Goal: Task Accomplishment & Management: Use online tool/utility

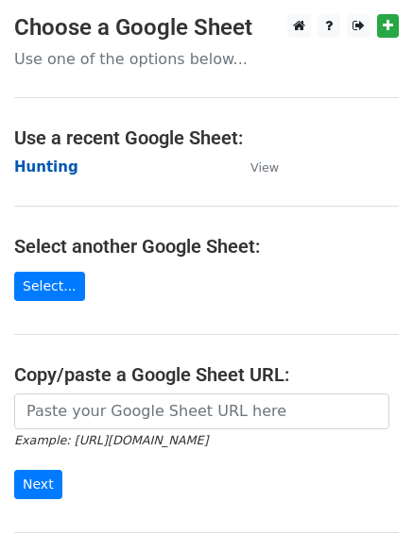
click at [36, 159] on strong "Hunting" at bounding box center [46, 167] width 64 height 17
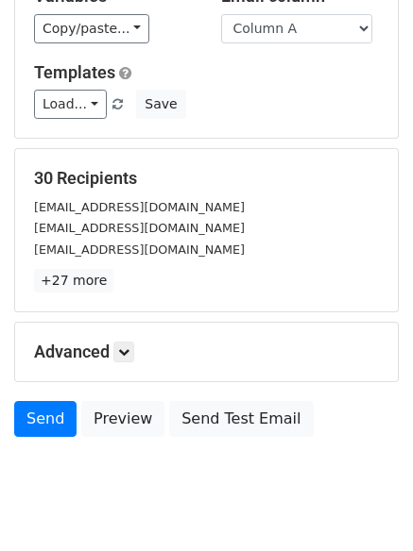
scroll to position [182, 0]
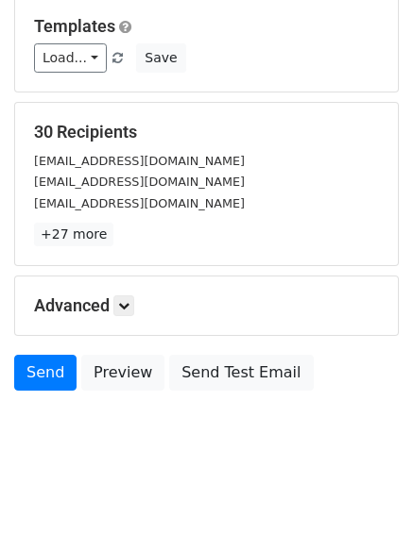
click at [115, 308] on h5 "Advanced" at bounding box center [206, 306] width 345 height 21
click at [122, 311] on icon at bounding box center [123, 305] width 11 height 11
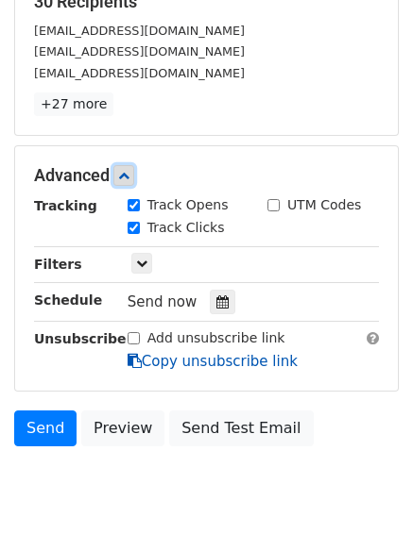
scroll to position [360, 0]
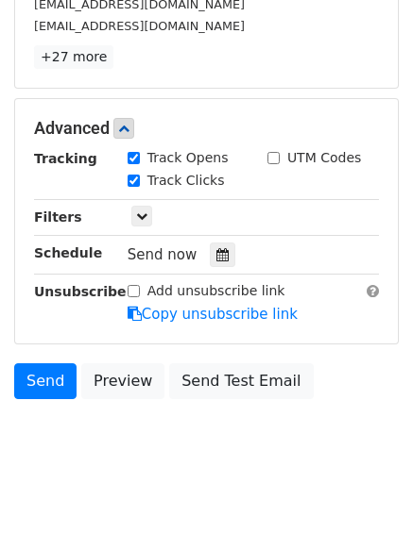
click at [199, 259] on div "Send now" at bounding box center [238, 255] width 222 height 25
click at [210, 262] on div at bounding box center [222, 255] width 25 height 25
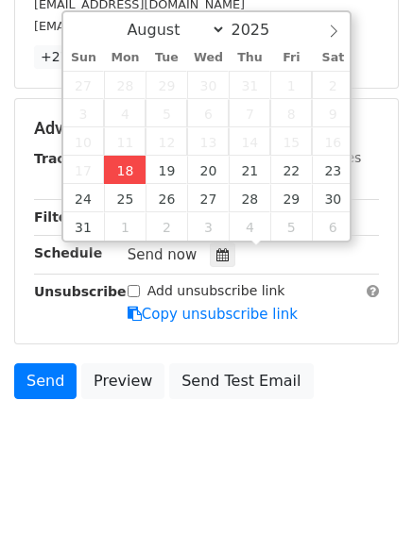
type input "2025-08-18 13:02"
type input "01"
type input "02"
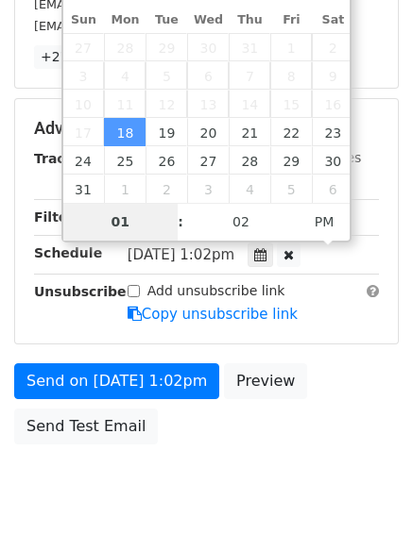
scroll to position [337, 0]
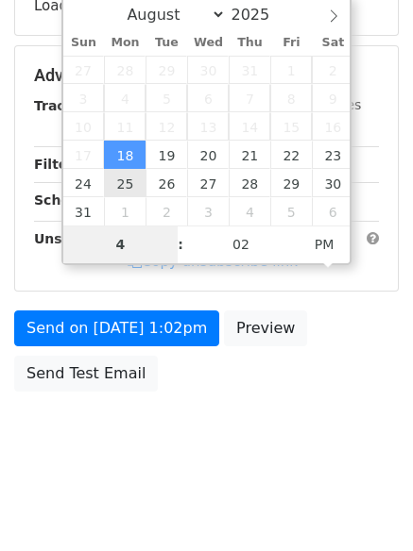
type input "4"
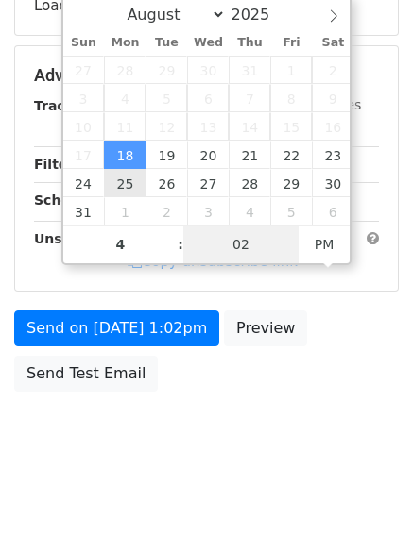
type input "2025-08-18 16:02"
type input "04"
type input "1"
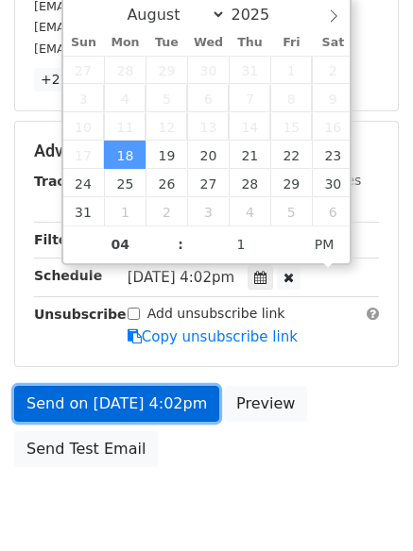
type input "2025-08-18 16:01"
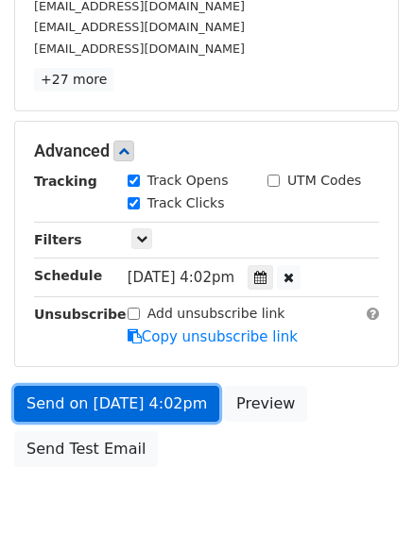
click at [129, 396] on link "Send on Aug 18 at 4:02pm" at bounding box center [116, 404] width 205 height 36
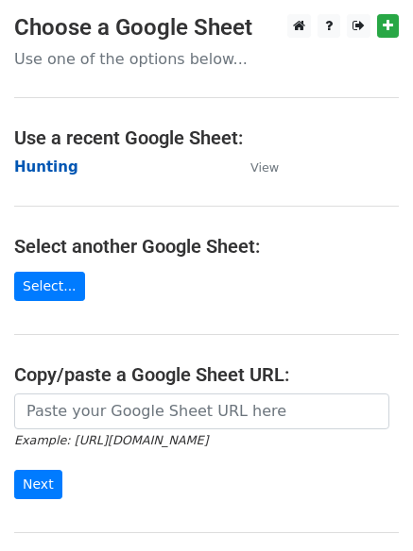
click at [42, 162] on strong "Hunting" at bounding box center [46, 167] width 64 height 17
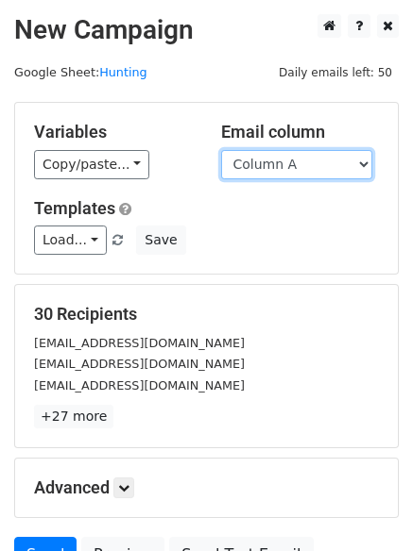
click at [298, 167] on select "Column A Column B Column C" at bounding box center [296, 164] width 151 height 29
select select "Column B"
click at [221, 150] on select "Column A Column B Column C" at bounding box center [296, 164] width 151 height 29
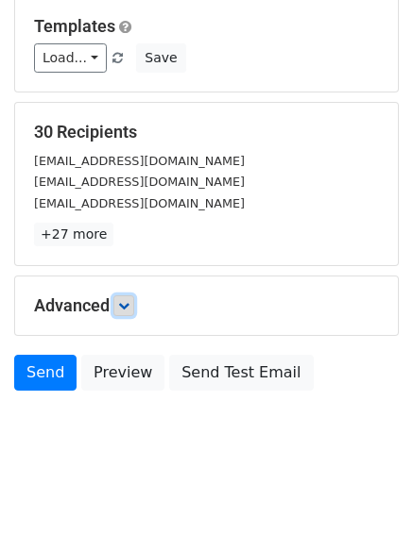
click at [122, 302] on icon at bounding box center [123, 305] width 11 height 11
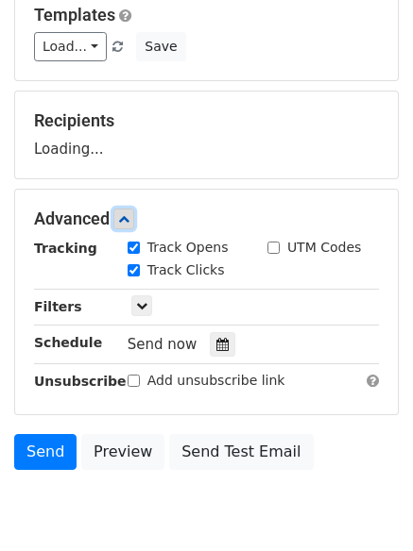
scroll to position [289, 0]
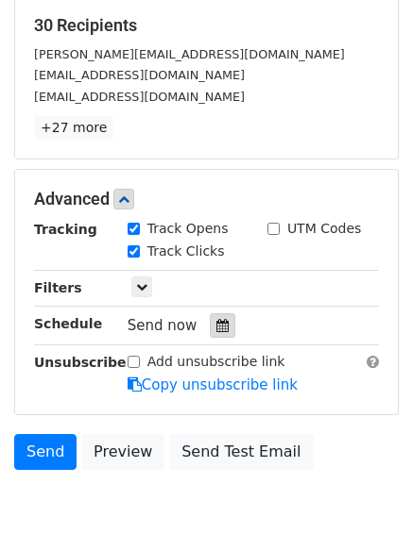
click at [214, 337] on div at bounding box center [222, 325] width 25 height 25
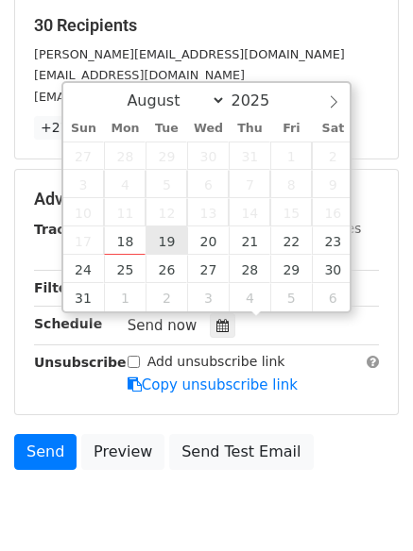
type input "2025-08-19 12:00"
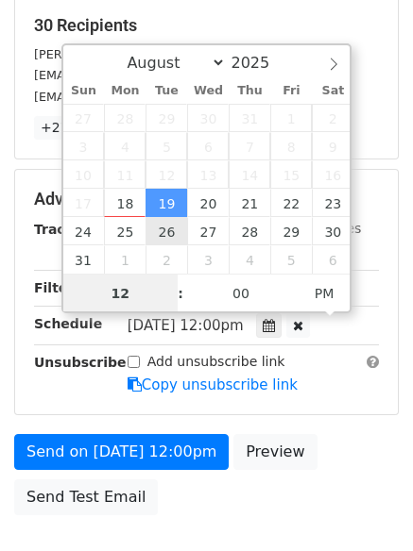
scroll to position [1, 0]
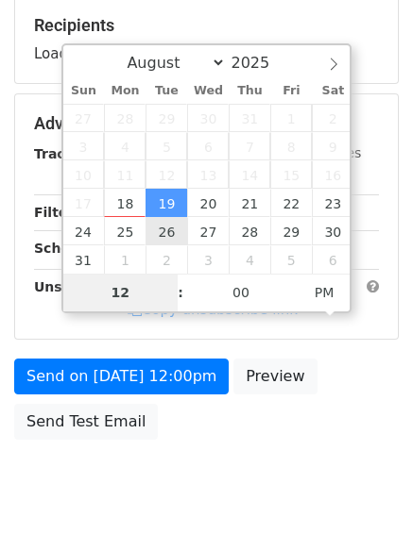
type input "5"
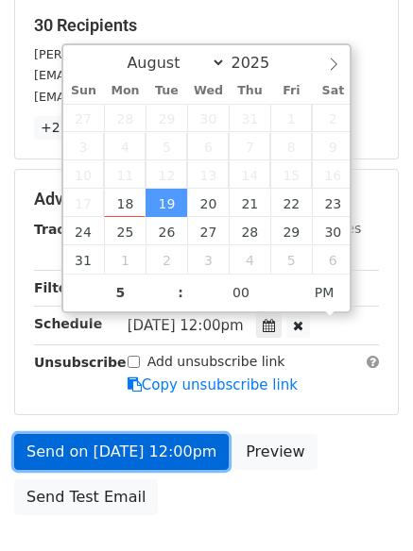
type input "2025-08-19 17:00"
click at [161, 447] on link "Send on Aug 19 at 12:00pm" at bounding box center [121, 452] width 214 height 36
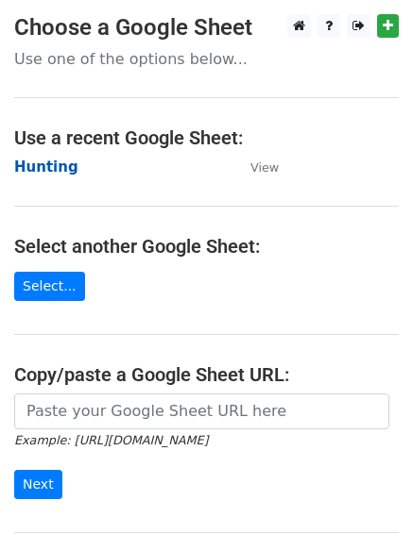
click at [56, 166] on strong "Hunting" at bounding box center [46, 167] width 64 height 17
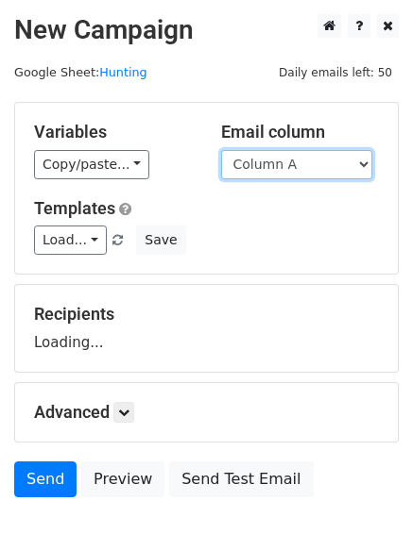
drag, startPoint x: 328, startPoint y: 164, endPoint x: 330, endPoint y: 178, distance: 13.5
click at [327, 163] on select "Column A Column B Column C" at bounding box center [296, 164] width 151 height 29
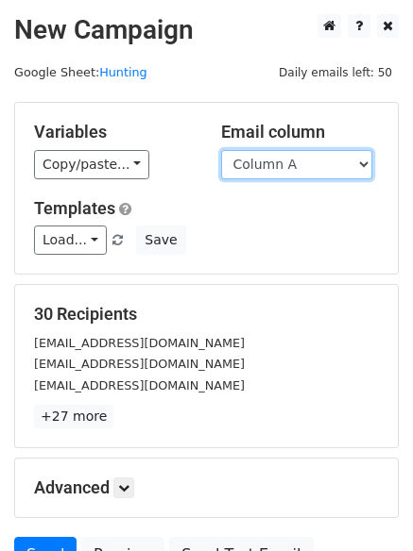
click at [295, 166] on select "Column A Column B Column C" at bounding box center [296, 164] width 151 height 29
select select "Column C"
click at [221, 150] on select "Column A Column B Column C" at bounding box center [296, 164] width 151 height 29
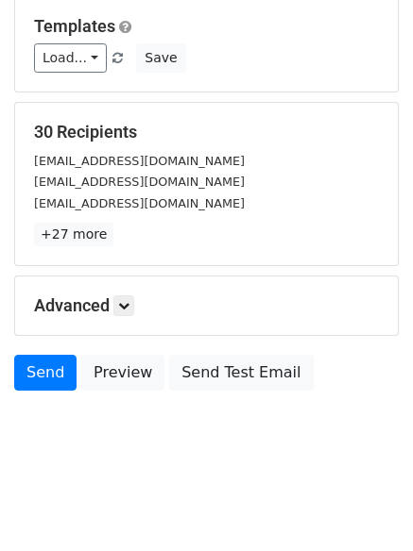
click at [115, 321] on div "Advanced Tracking Track Opens UTM Codes Track Clicks Filters Only include sprea…" at bounding box center [206, 306] width 382 height 59
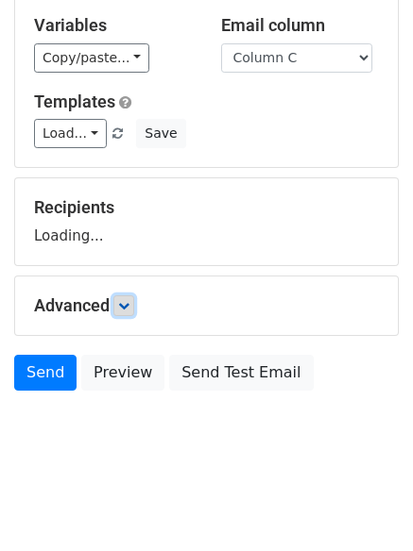
click at [121, 309] on link at bounding box center [123, 306] width 21 height 21
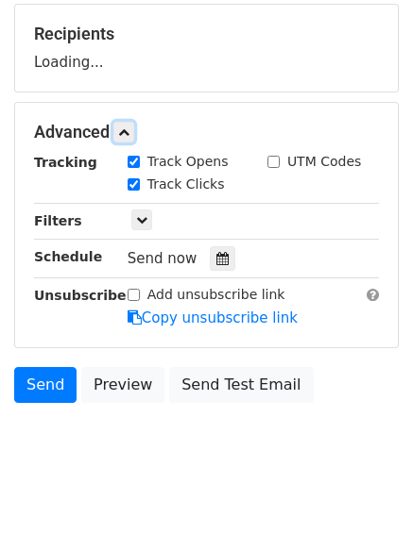
scroll to position [281, 0]
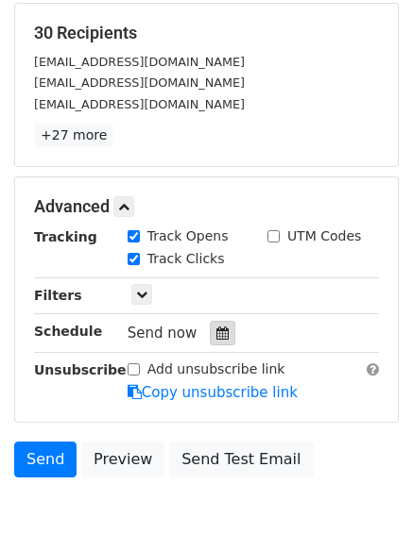
click at [210, 325] on div at bounding box center [222, 333] width 25 height 25
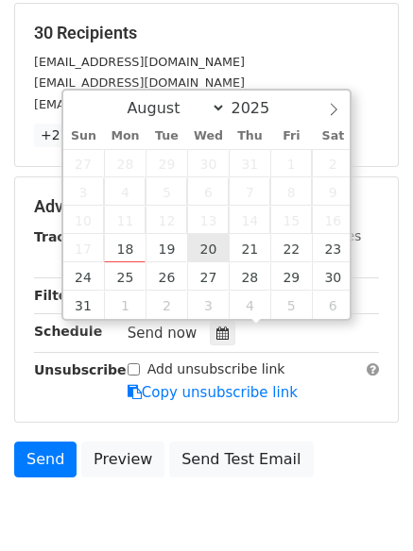
type input "[DATE] 12:00"
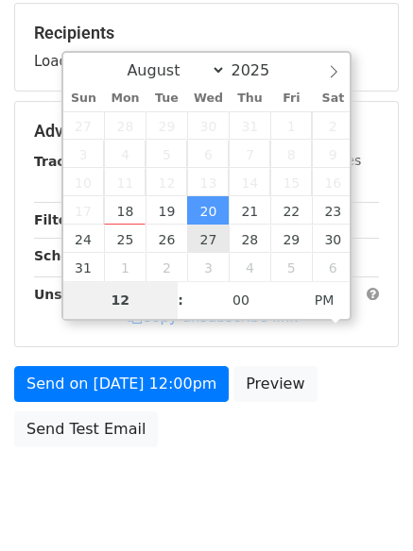
type input "6"
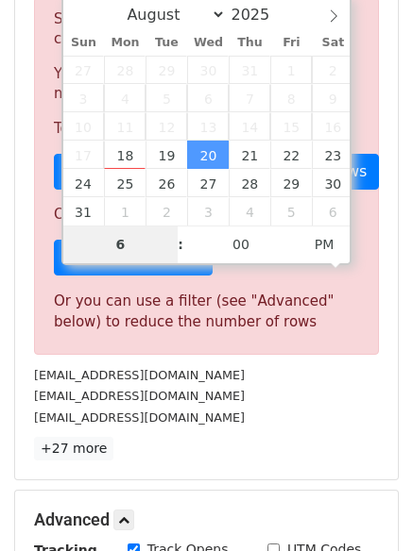
scroll to position [782, 0]
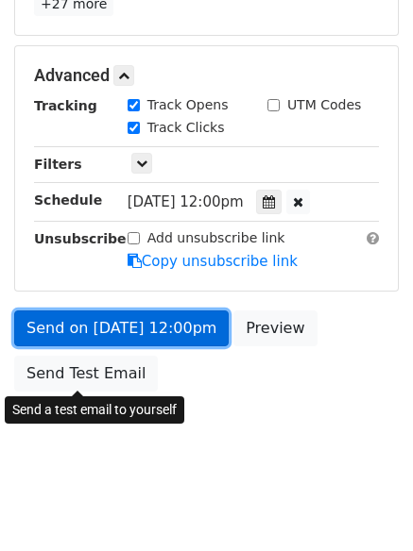
type input "2025-08-20 18:00"
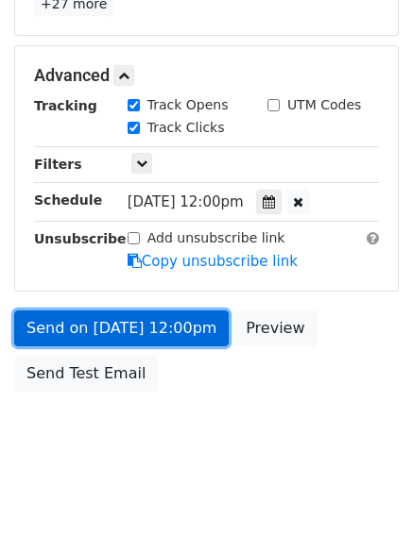
click at [112, 323] on link "Send on Aug 20 at 12:00pm" at bounding box center [121, 329] width 214 height 36
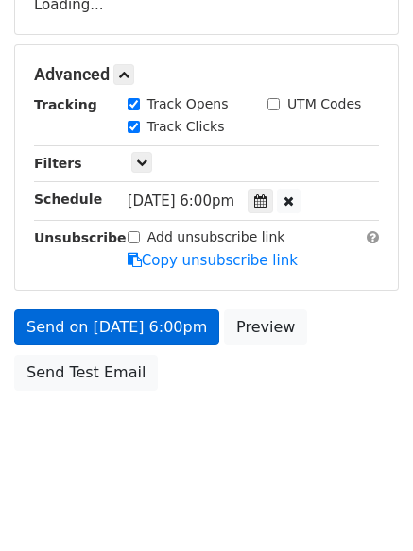
scroll to position [337, 0]
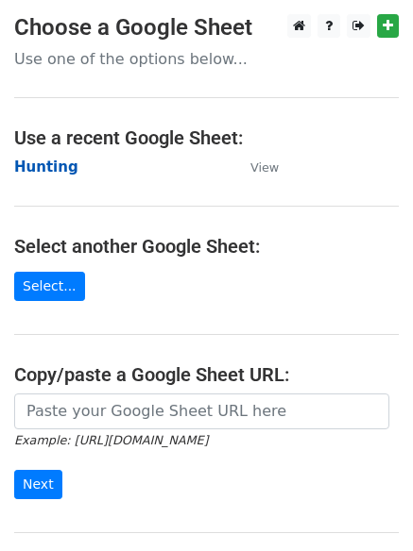
click at [49, 171] on strong "Hunting" at bounding box center [46, 167] width 64 height 17
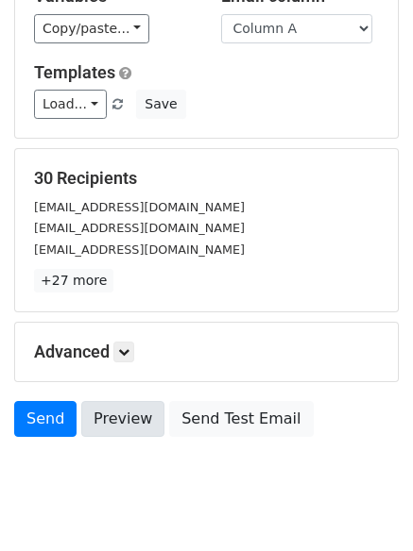
scroll to position [182, 0]
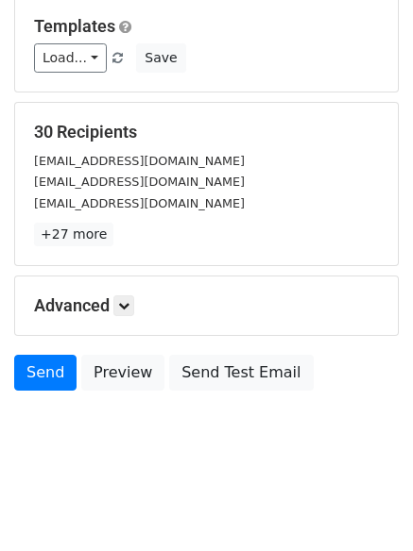
click at [114, 301] on h5 "Advanced" at bounding box center [206, 306] width 345 height 21
click at [142, 311] on h5 "Advanced" at bounding box center [206, 306] width 345 height 21
click at [129, 305] on icon at bounding box center [123, 305] width 11 height 11
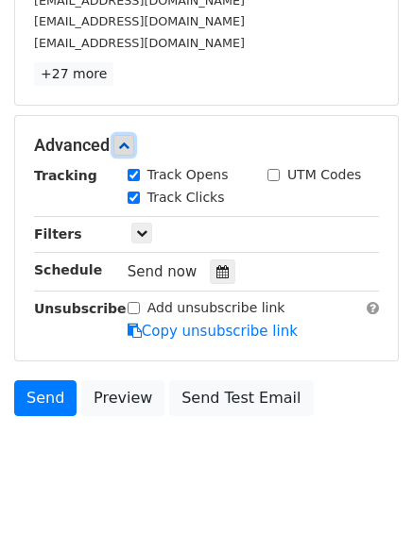
scroll to position [367, 0]
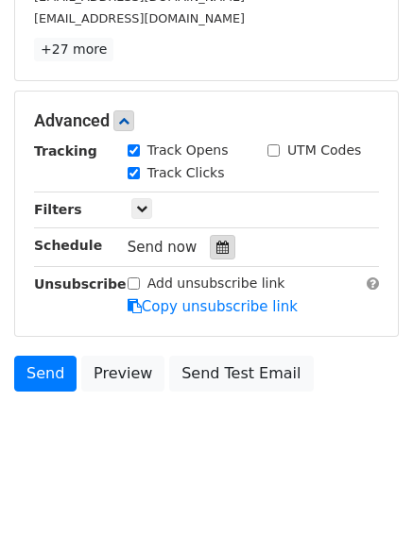
click at [210, 251] on div at bounding box center [222, 247] width 25 height 25
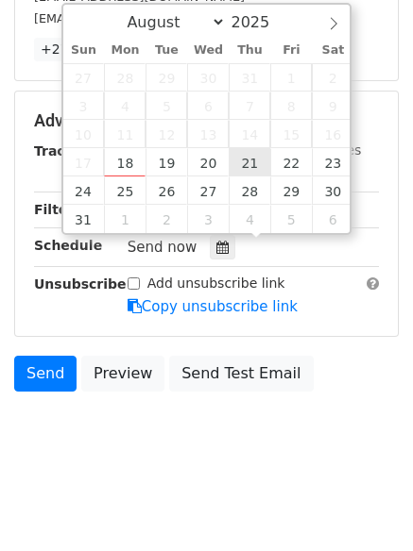
type input "2025-08-21 12:00"
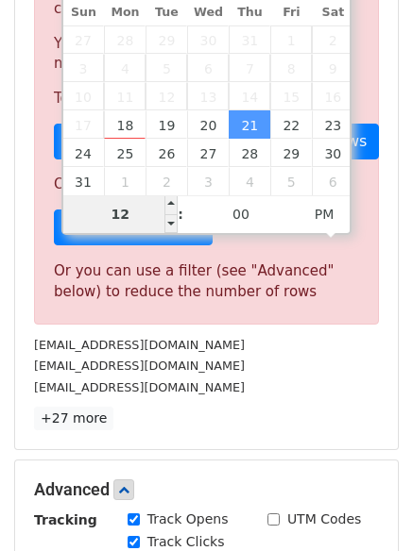
type input "7"
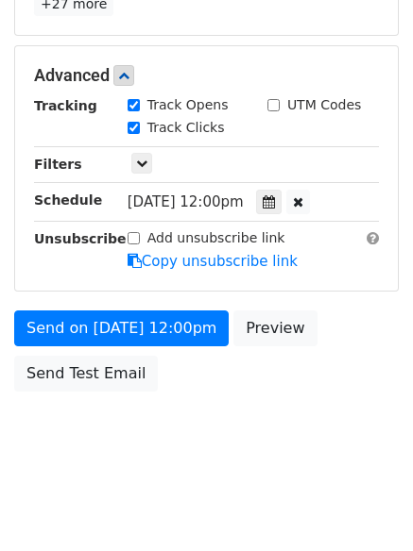
type input "2025-08-21 19:00"
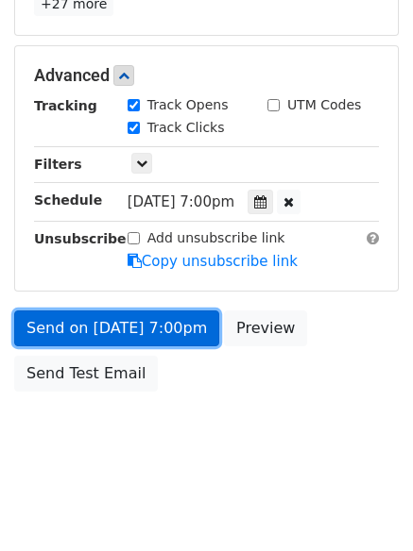
click at [121, 335] on link "Send on Aug 21 at 7:00pm" at bounding box center [116, 329] width 205 height 36
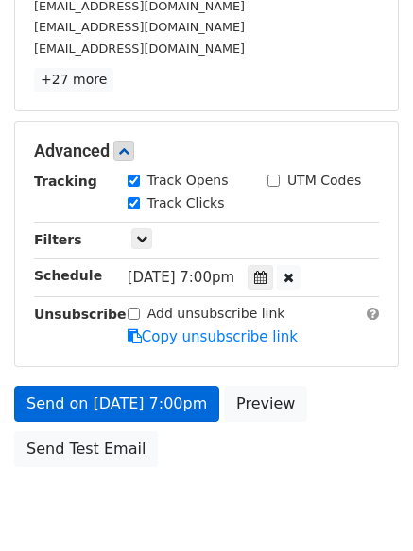
scroll to position [413, 0]
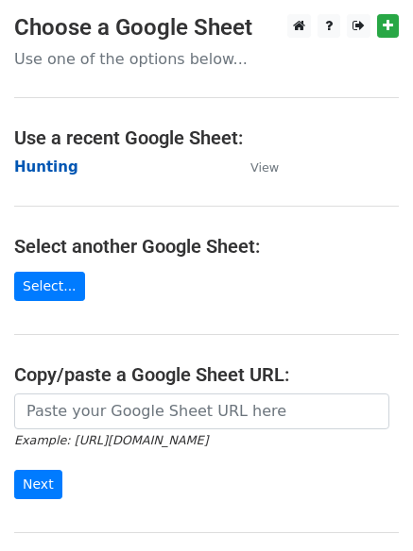
click at [53, 171] on strong "Hunting" at bounding box center [46, 167] width 64 height 17
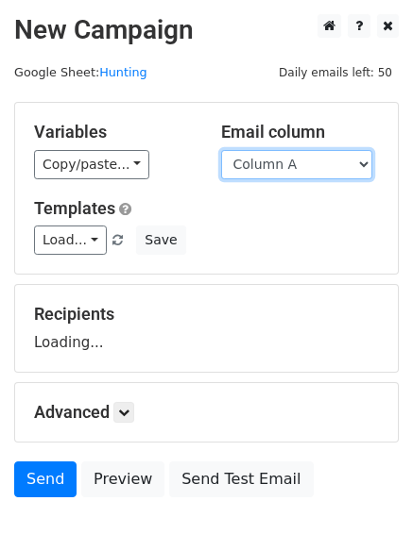
click at [298, 161] on select "Column A Column B Column C" at bounding box center [296, 164] width 151 height 29
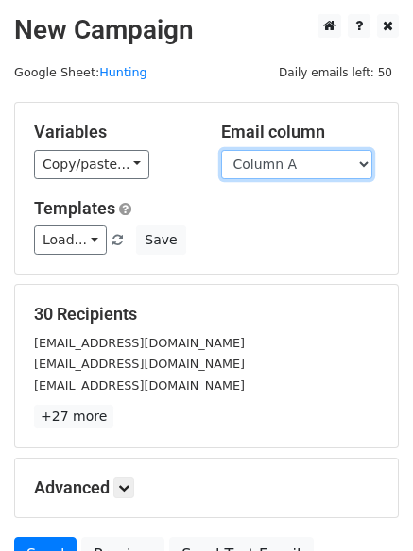
click at [290, 174] on select "Column A Column B Column C" at bounding box center [296, 164] width 151 height 29
select select "Column B"
click at [221, 150] on select "Column A Column B Column C" at bounding box center [296, 164] width 151 height 29
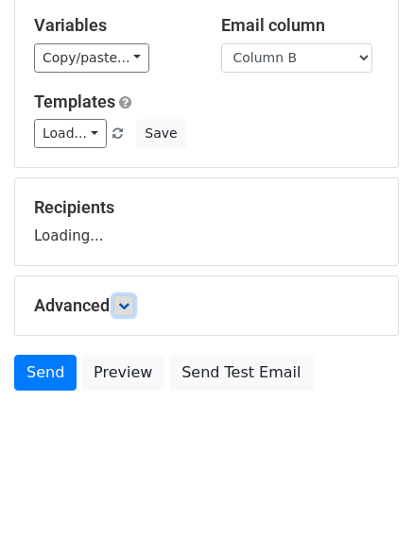
click at [122, 315] on link at bounding box center [123, 306] width 21 height 21
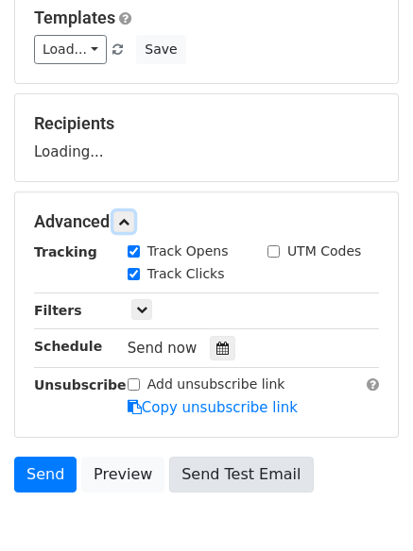
scroll to position [281, 0]
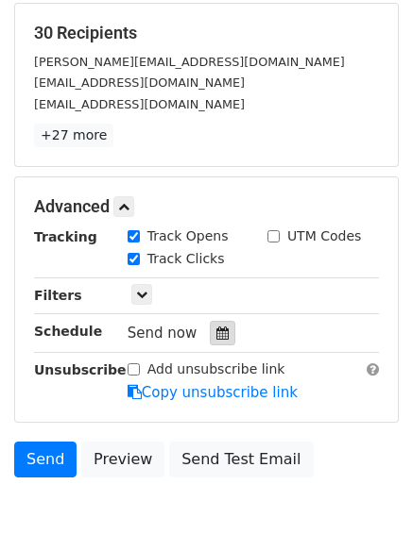
click at [216, 340] on icon at bounding box center [222, 333] width 12 height 13
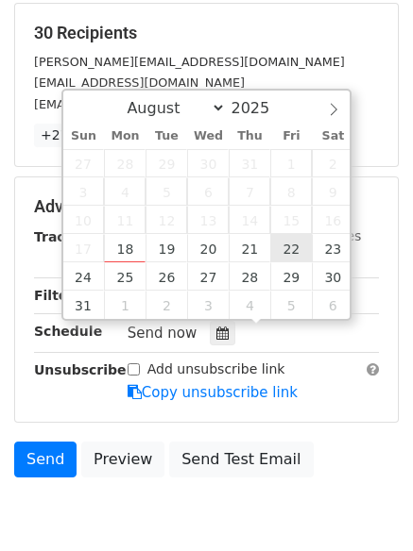
type input "[DATE] 12:00"
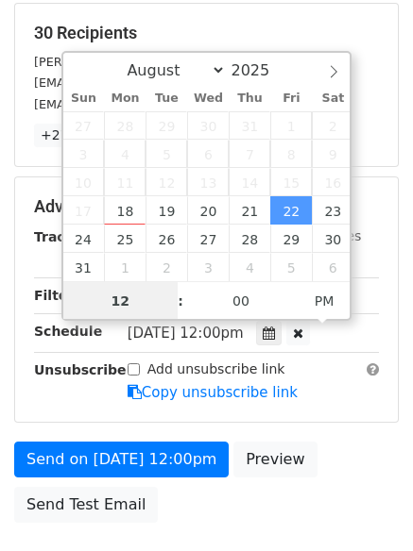
scroll to position [1, 0]
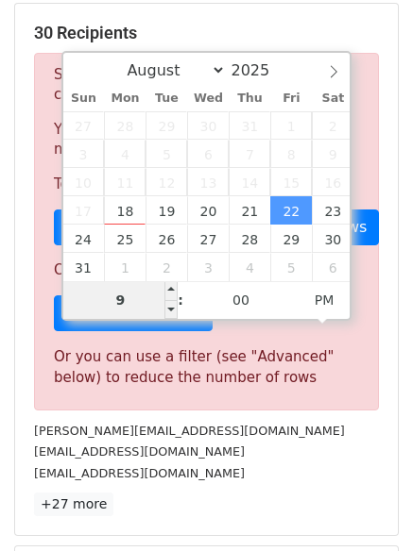
drag, startPoint x: 127, startPoint y: 306, endPoint x: 110, endPoint y: 304, distance: 18.0
click at [110, 304] on input "9" at bounding box center [120, 300] width 115 height 38
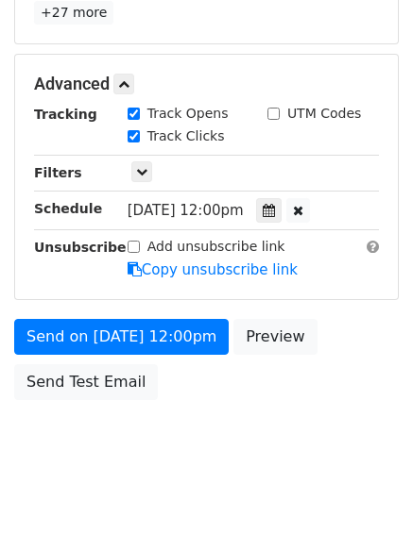
scroll to position [782, 0]
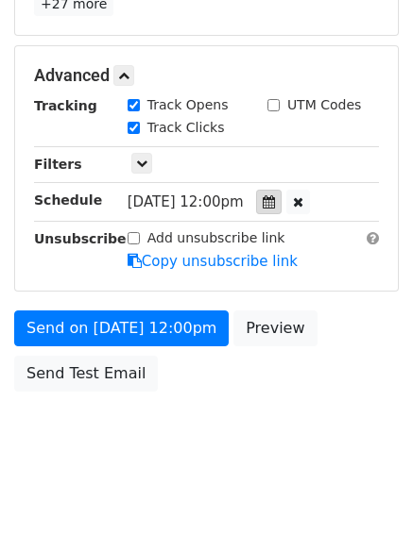
type input "9"
type input "[DATE] 21:00"
click at [275, 197] on icon at bounding box center [268, 201] width 12 height 13
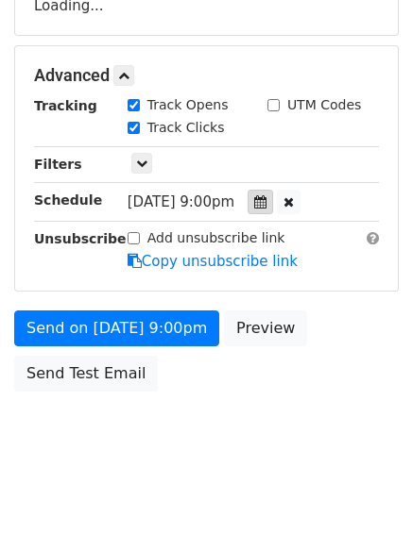
click at [266, 207] on icon at bounding box center [260, 201] width 12 height 13
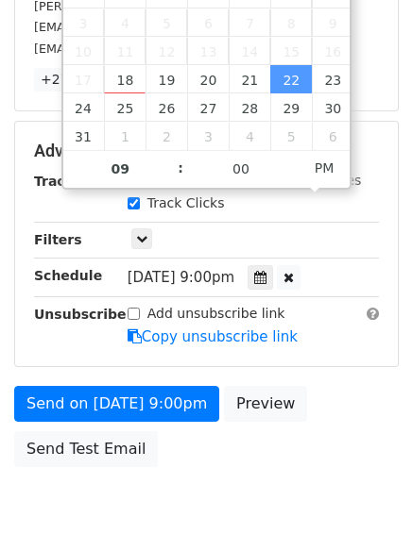
scroll to position [413, 0]
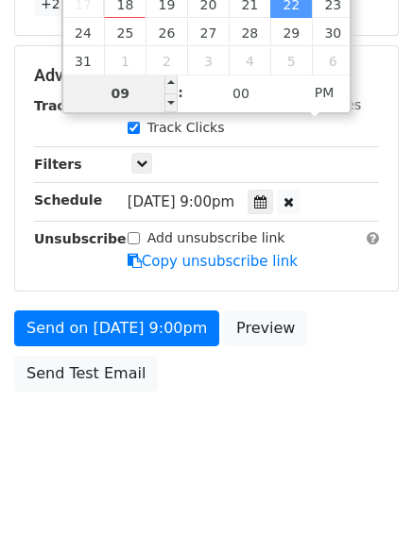
type input "8"
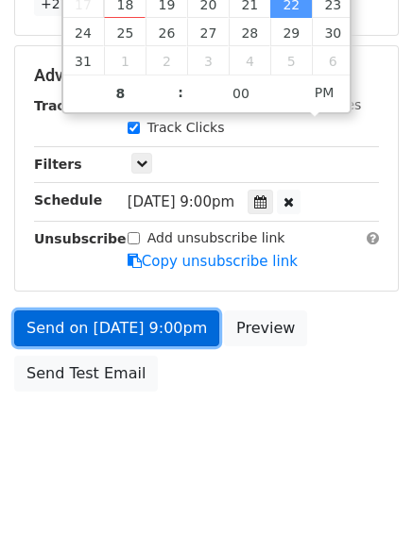
type input "[DATE] 20:00"
click at [128, 328] on link "Send on [DATE] 9:00pm" at bounding box center [116, 329] width 205 height 36
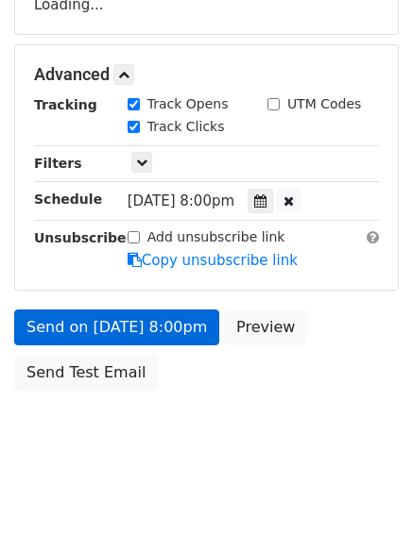
scroll to position [337, 0]
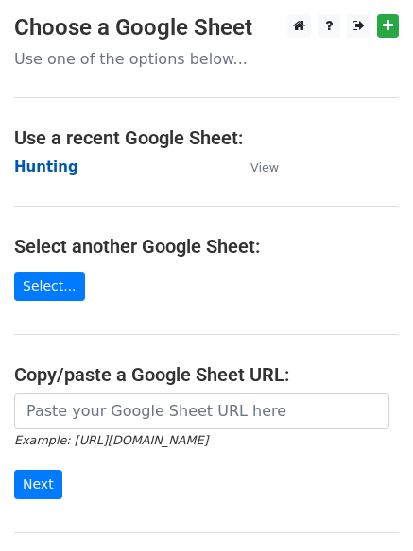
click at [39, 161] on strong "Hunting" at bounding box center [46, 167] width 64 height 17
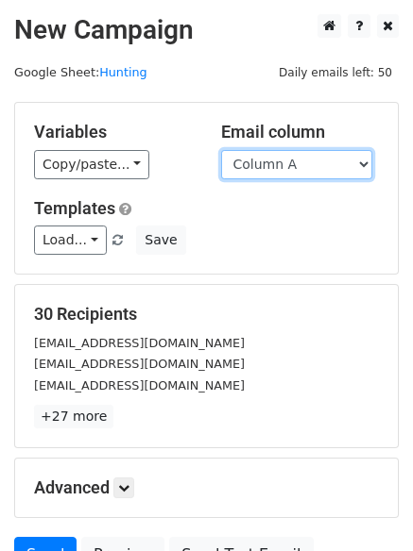
click at [272, 173] on select "Column A Column B Column C" at bounding box center [296, 164] width 151 height 29
select select "Column C"
click at [221, 150] on select "Column A Column B Column C" at bounding box center [296, 164] width 151 height 29
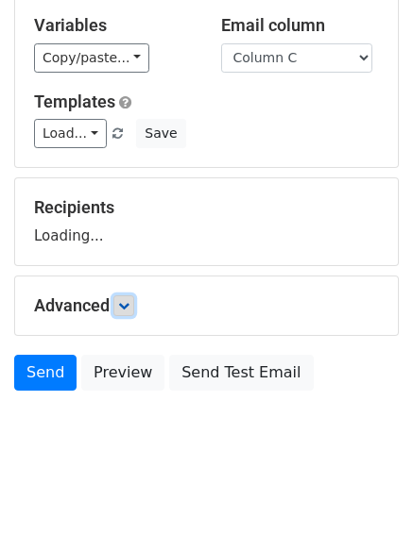
click at [129, 300] on icon at bounding box center [123, 305] width 11 height 11
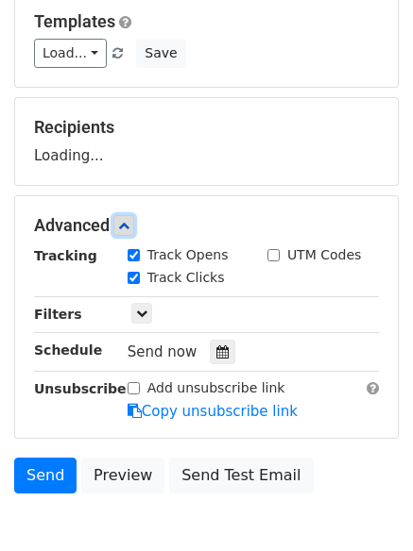
scroll to position [256, 0]
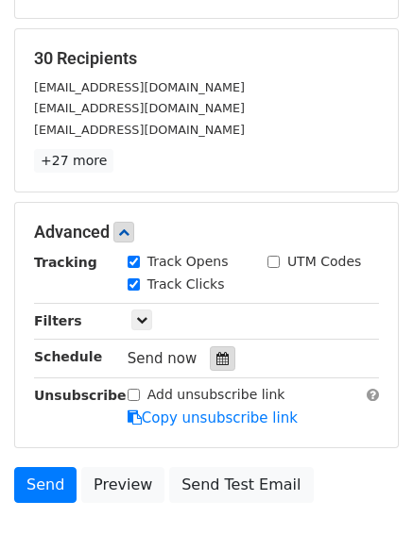
click at [216, 365] on icon at bounding box center [222, 358] width 12 height 13
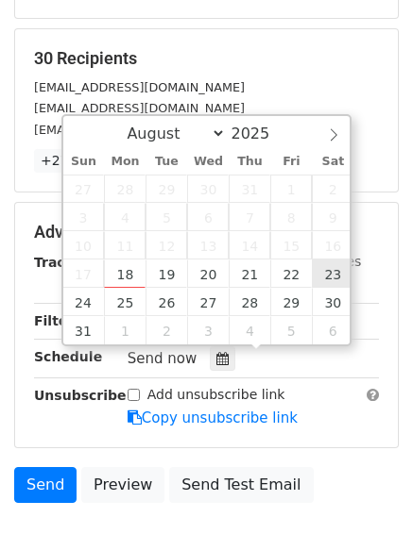
type input "[DATE] 12:00"
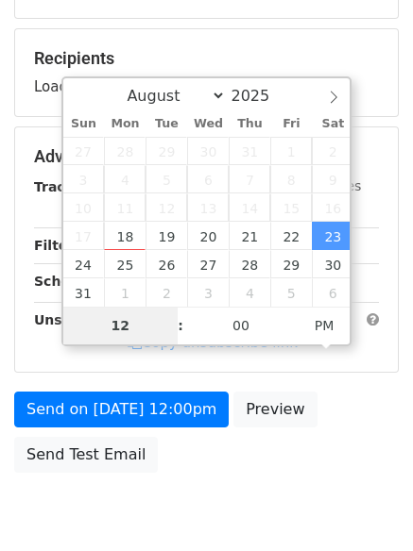
type input "9"
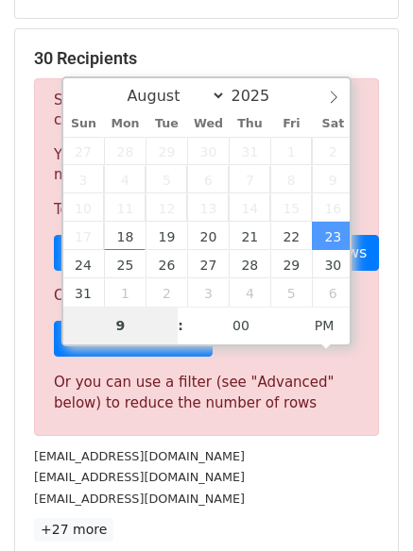
scroll to position [782, 0]
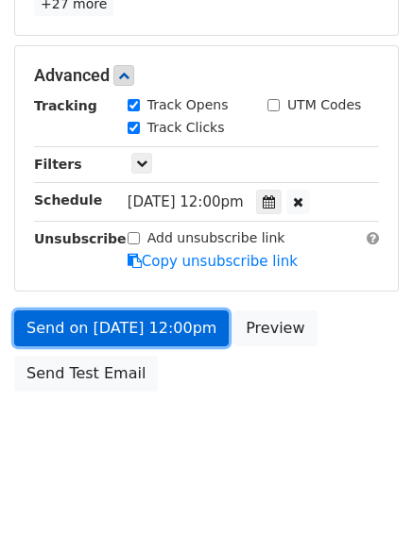
type input "[DATE] 21:00"
click at [137, 341] on link "Send on [DATE] 12:00pm" at bounding box center [121, 329] width 214 height 36
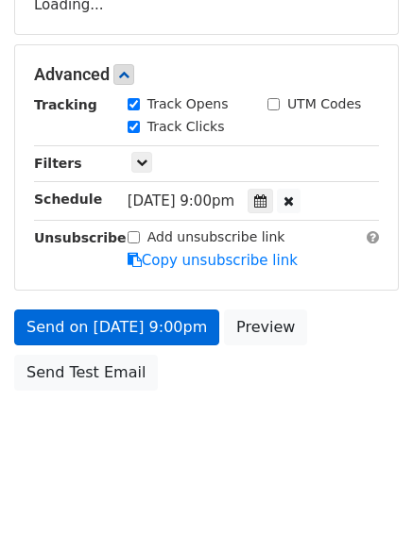
scroll to position [337, 0]
